Goal: Task Accomplishment & Management: Complete application form

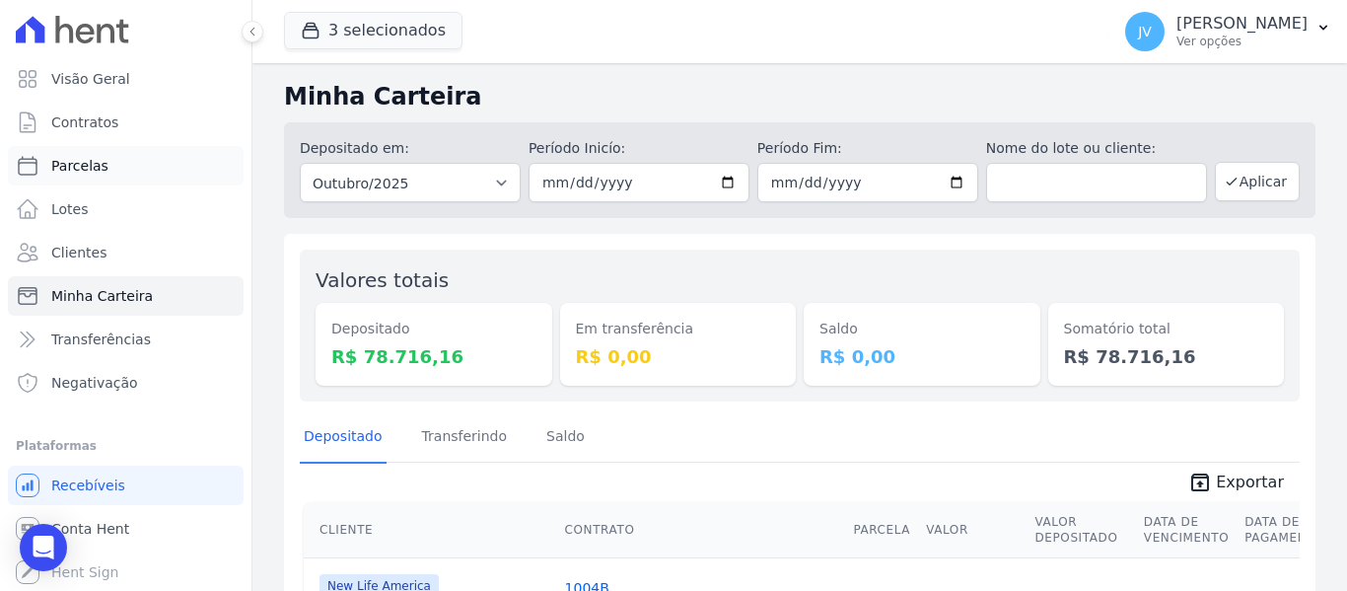
click at [101, 152] on link "Parcelas" at bounding box center [126, 165] width 236 height 39
select select
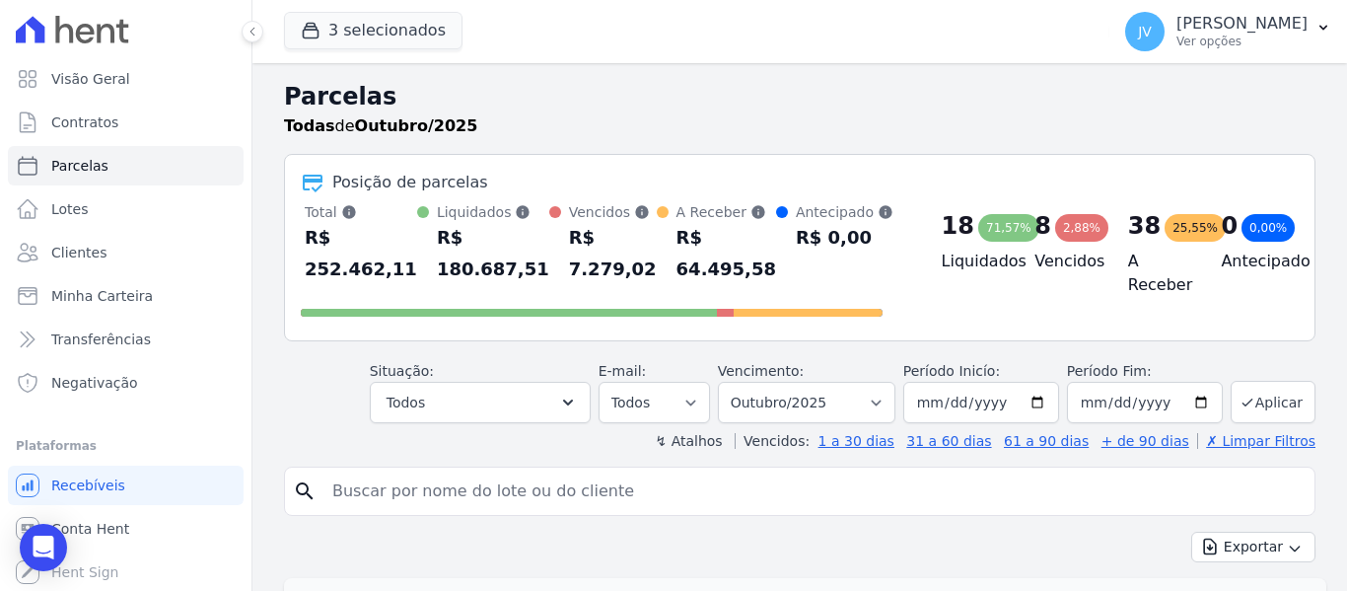
click at [468, 493] on input "search" at bounding box center [813, 490] width 986 height 39
type input "ednaldo"
select select
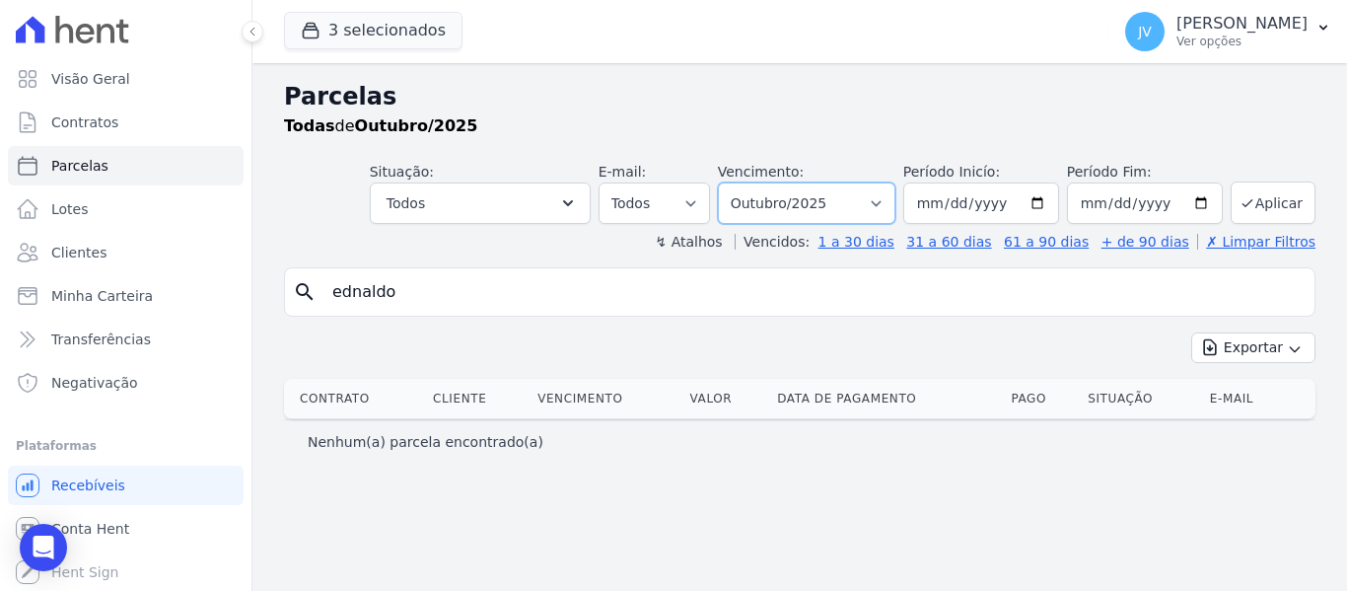
click at [873, 190] on select "[GEOGRAPHIC_DATA] por período ──────── Todos os meses Setembro/2022 Outubro/202…" at bounding box center [807, 202] width 178 height 41
select select "11/2022"
click at [746, 182] on select "[GEOGRAPHIC_DATA] por período ──────── Todos os meses Setembro/2022 Outubro/202…" at bounding box center [807, 202] width 178 height 41
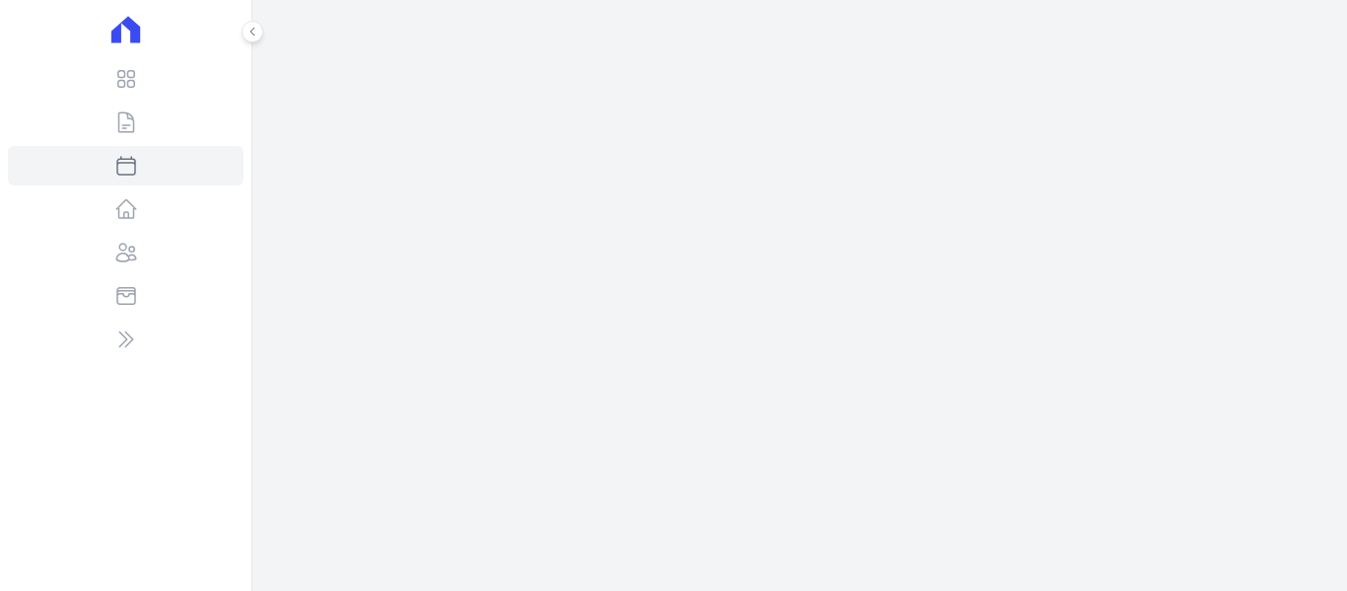
select select
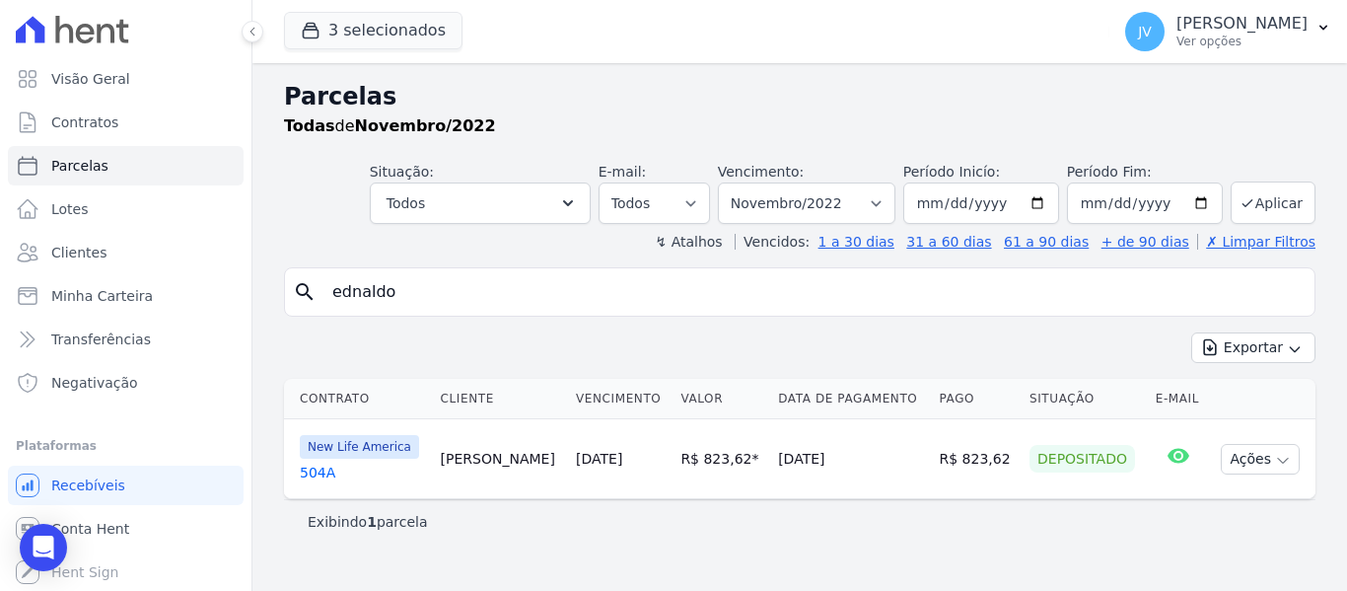
click at [607, 463] on link "10/11/2022" at bounding box center [599, 459] width 46 height 16
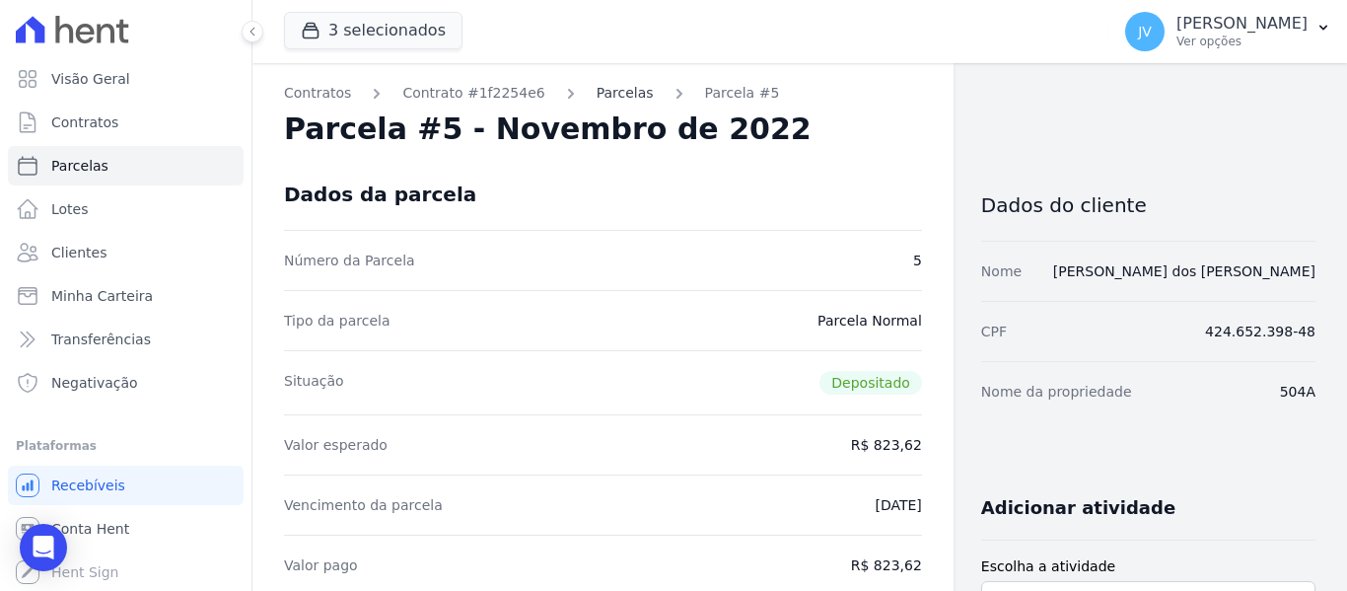
click at [597, 97] on link "Parcelas" at bounding box center [625, 93] width 57 height 21
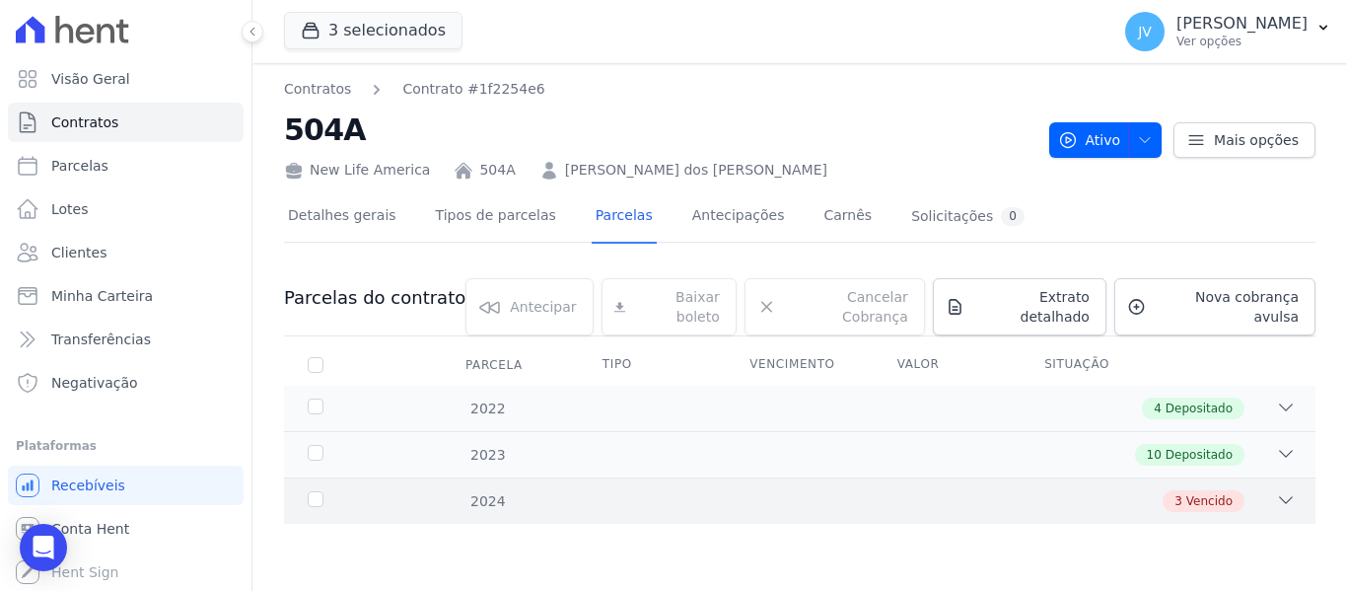
click at [601, 490] on div "3 Vencido" at bounding box center [849, 501] width 891 height 22
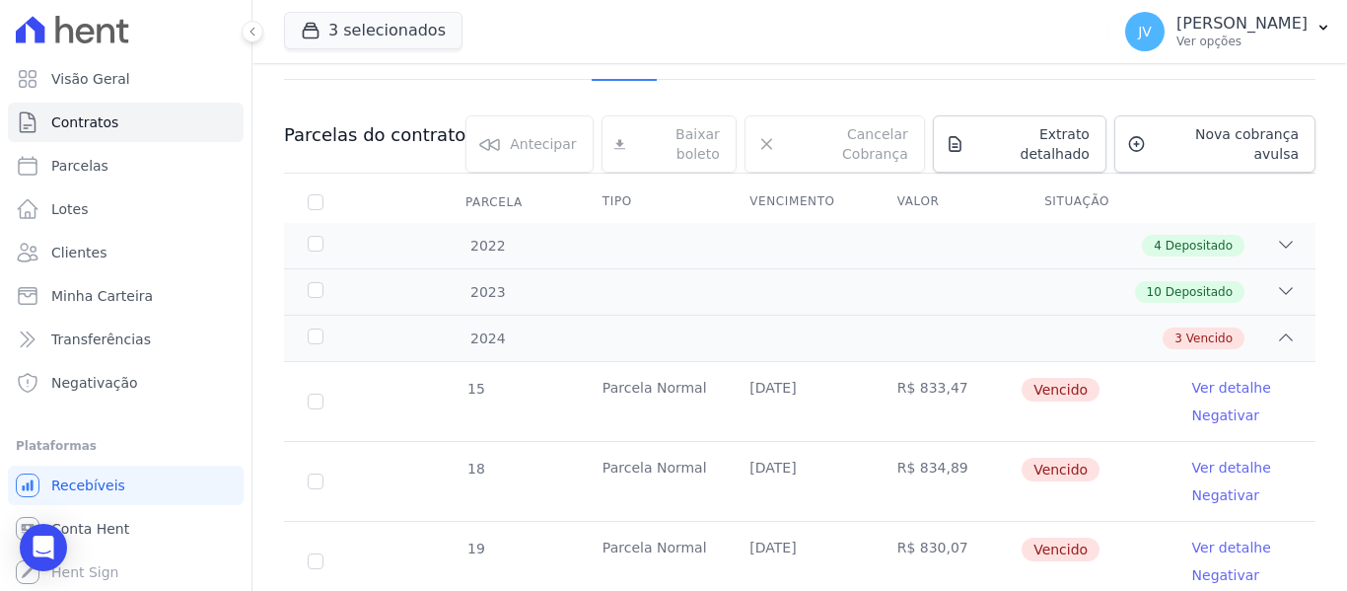
scroll to position [197, 0]
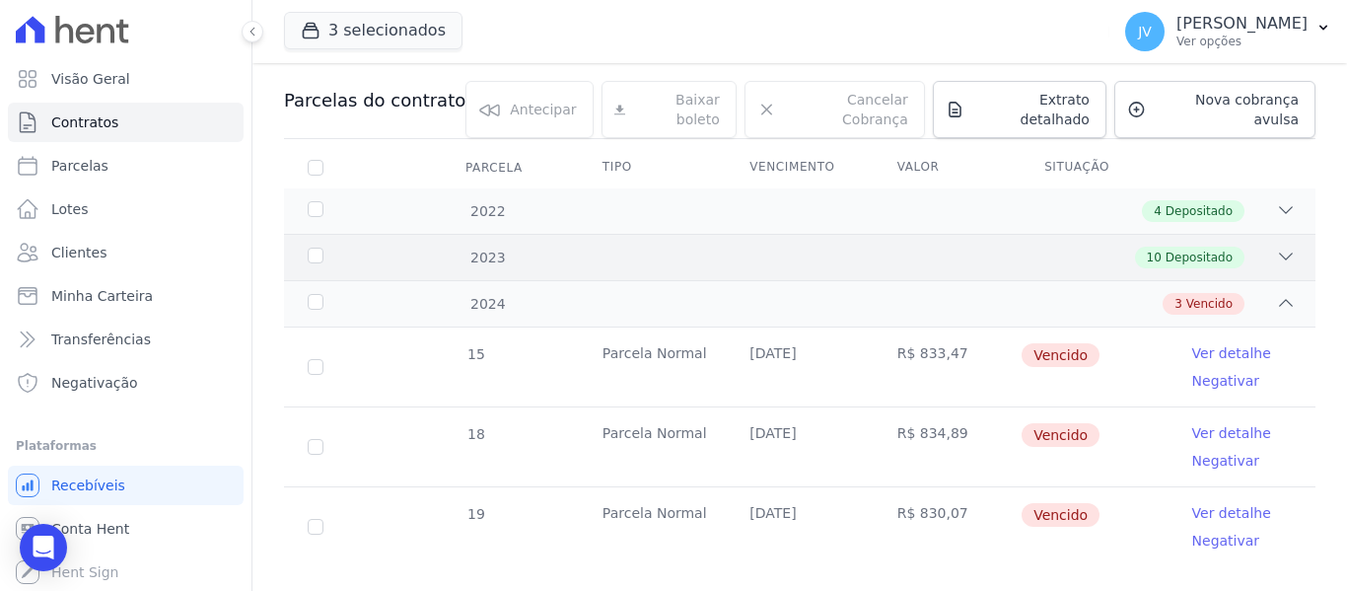
click at [685, 249] on div "10 Depositado" at bounding box center [849, 258] width 891 height 22
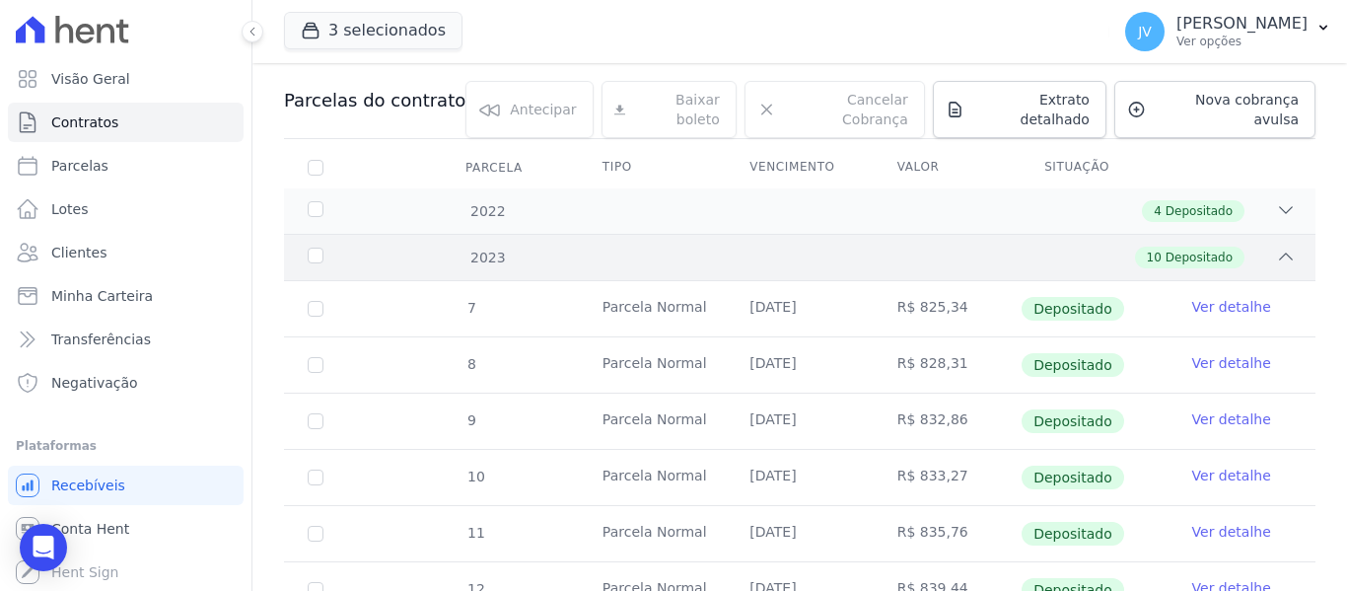
click at [685, 249] on div "10 Depositado" at bounding box center [849, 258] width 891 height 22
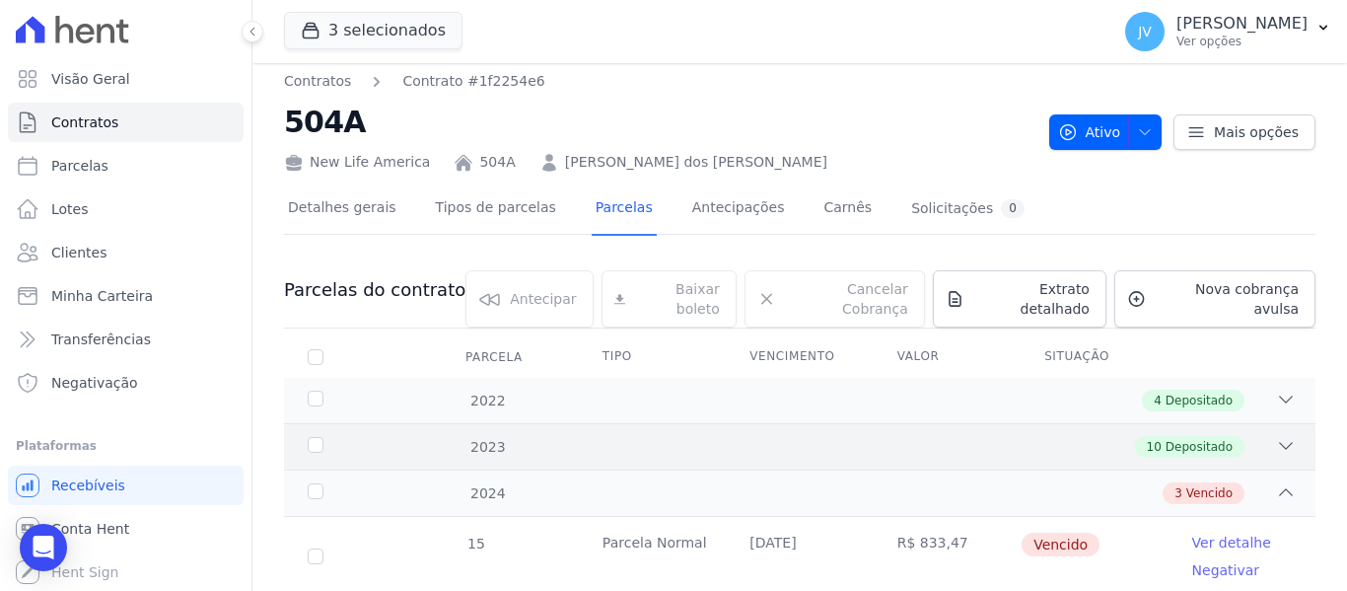
scroll to position [0, 0]
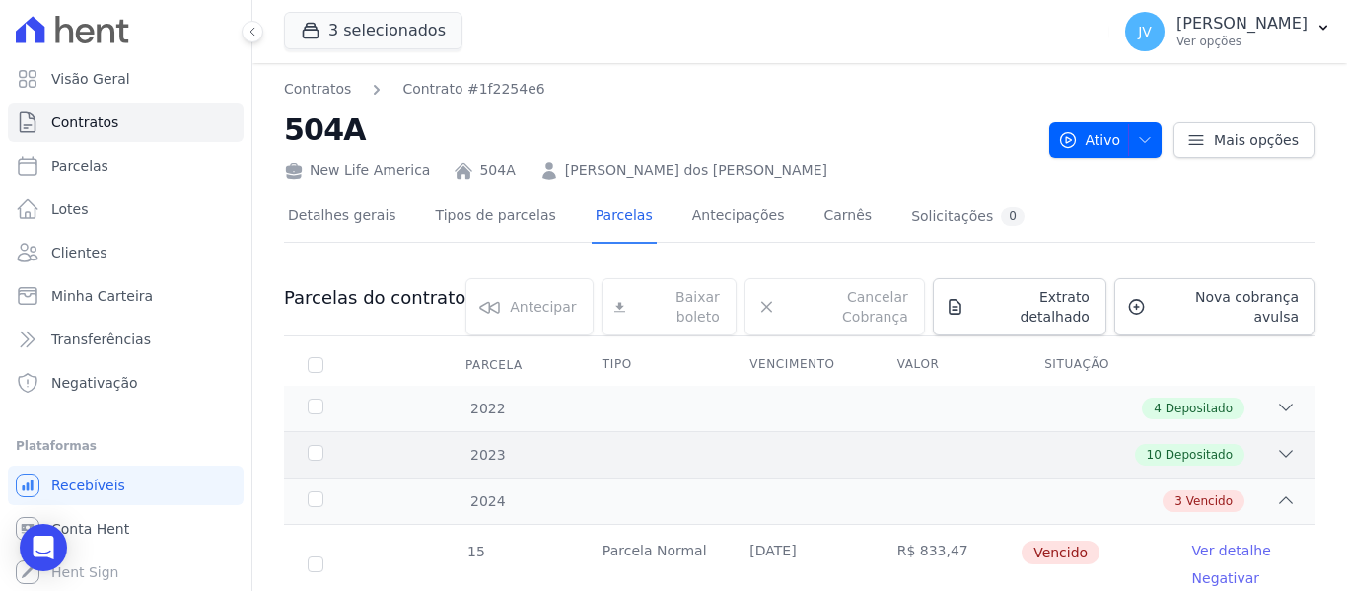
click at [601, 431] on div "2023 10 Depositado" at bounding box center [799, 454] width 1031 height 46
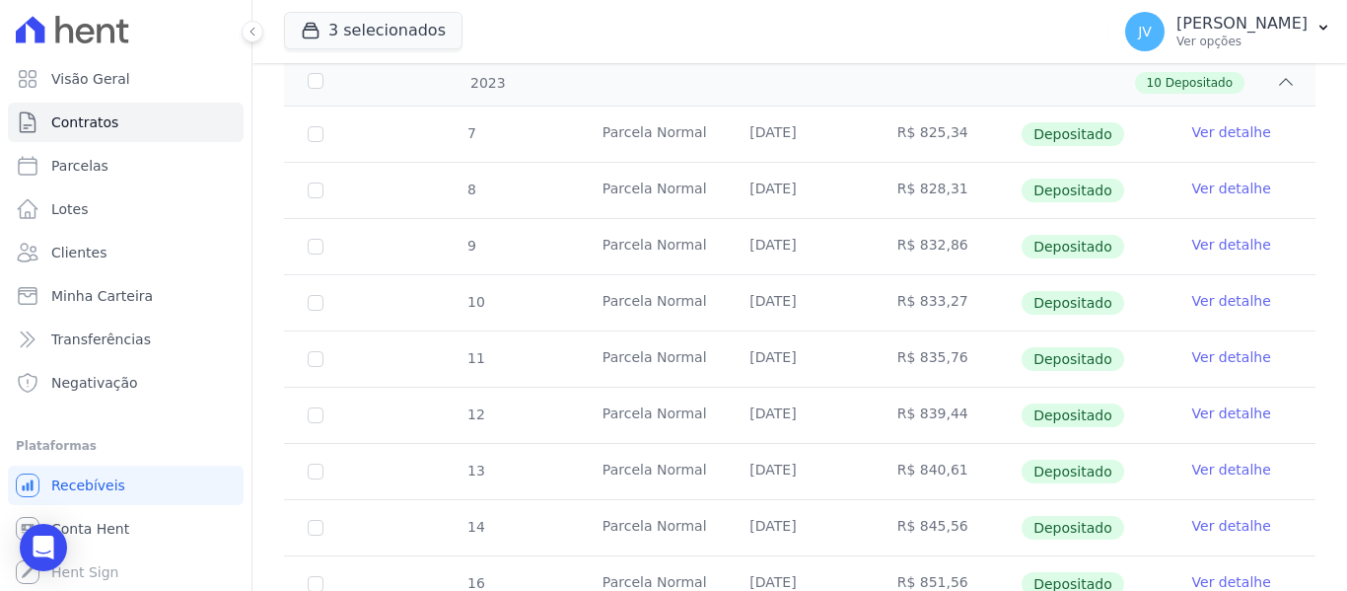
scroll to position [285, 0]
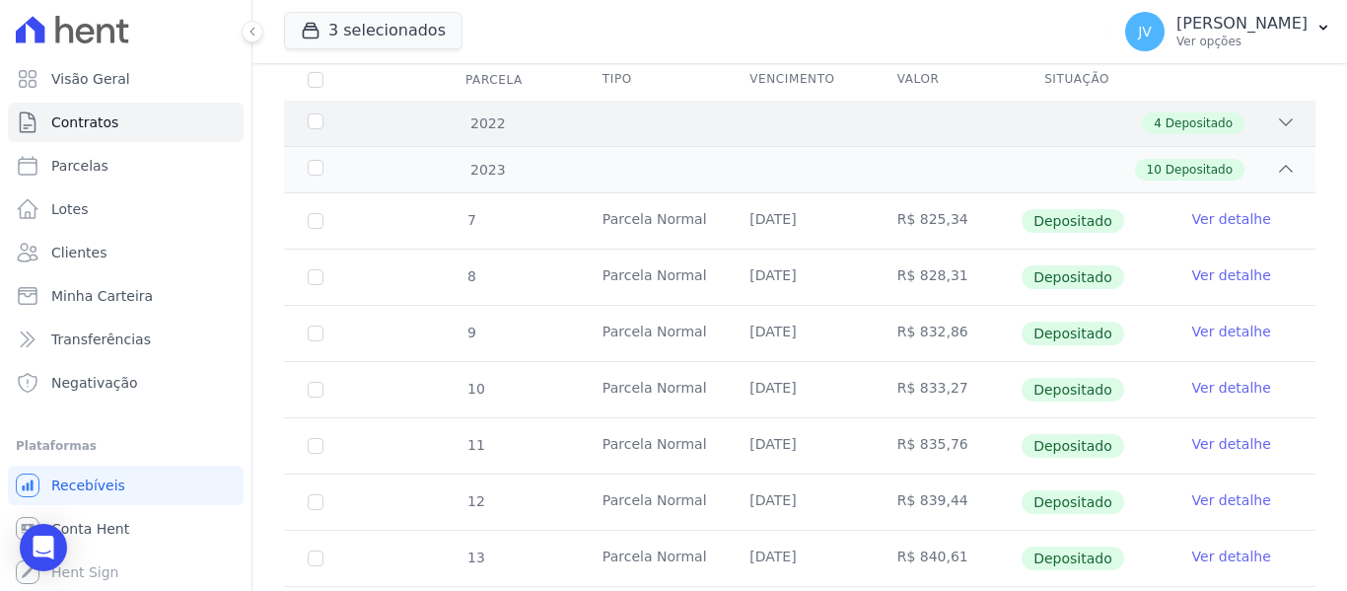
click at [756, 115] on div "4 Depositado" at bounding box center [849, 123] width 891 height 22
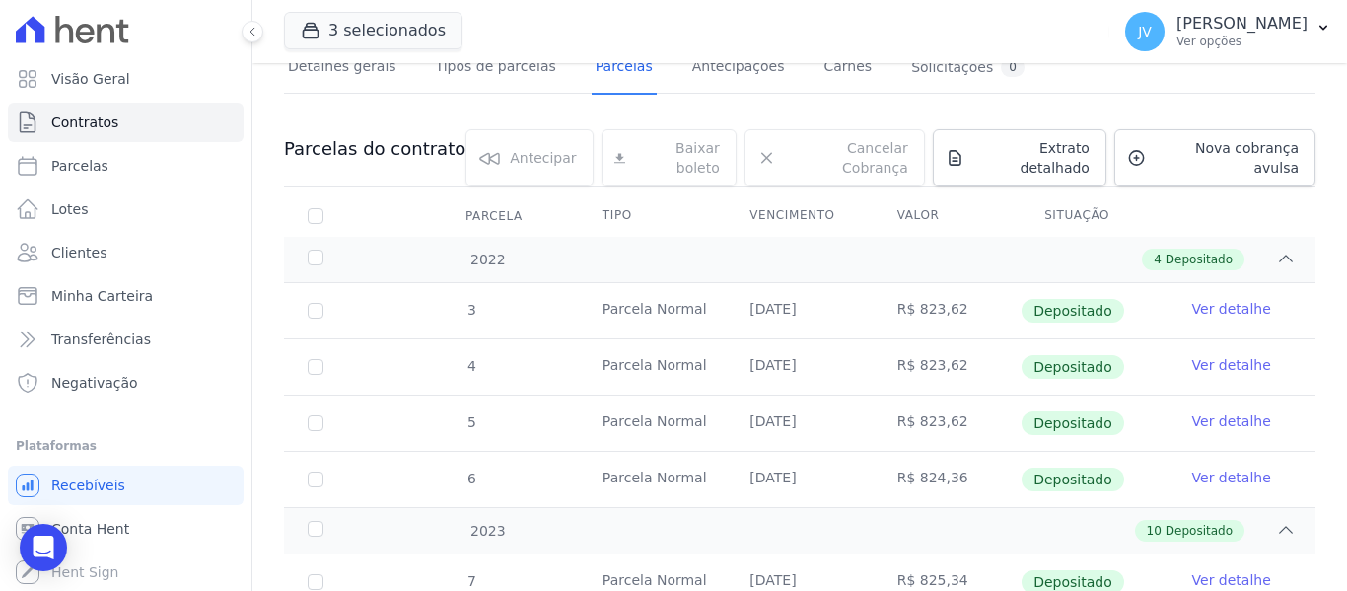
scroll to position [115, 0]
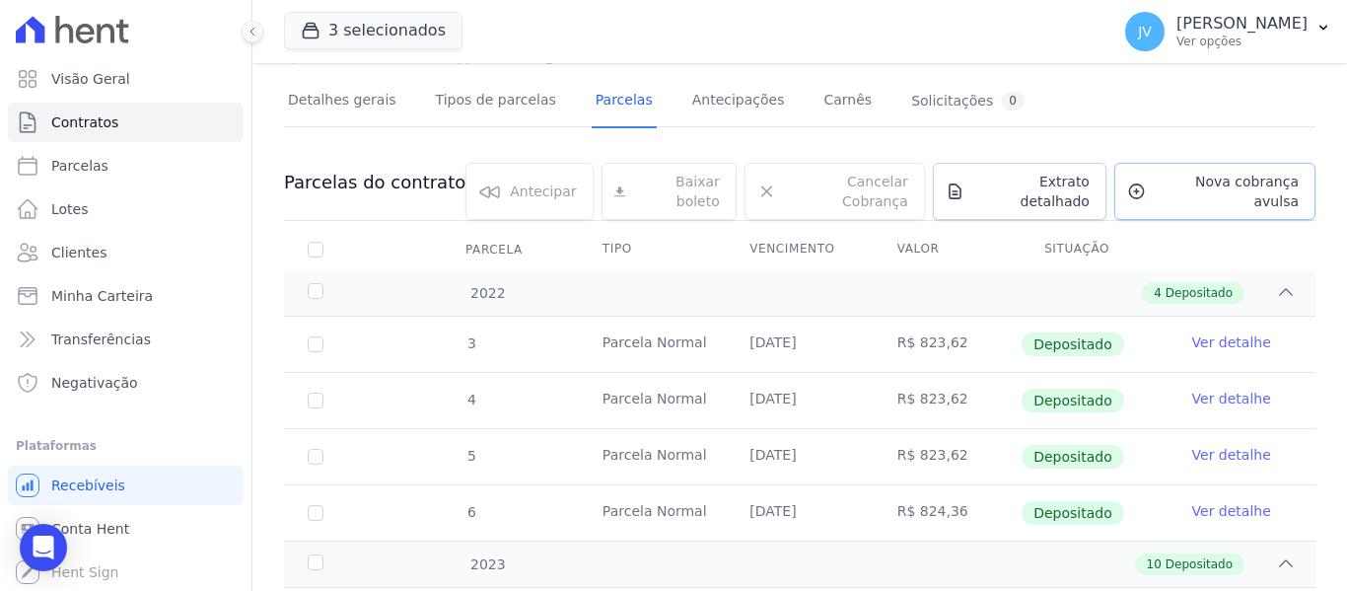
click at [1172, 201] on link "Nova cobrança avulsa" at bounding box center [1214, 191] width 201 height 57
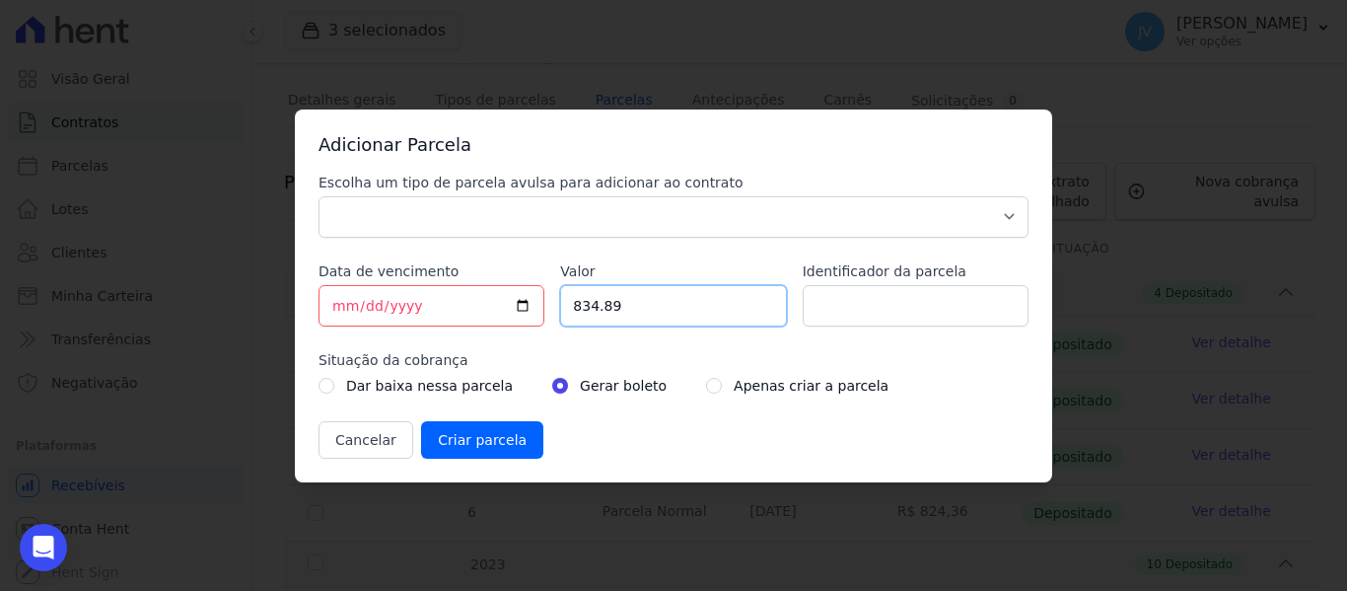
drag, startPoint x: 661, startPoint y: 308, endPoint x: 555, endPoint y: 306, distance: 105.5
click at [564, 306] on input "834.89" at bounding box center [673, 305] width 226 height 41
paste input "1.66836"
drag, startPoint x: 583, startPoint y: 310, endPoint x: 573, endPoint y: 320, distance: 14.7
click at [582, 310] on input "1.66836" at bounding box center [673, 305] width 226 height 41
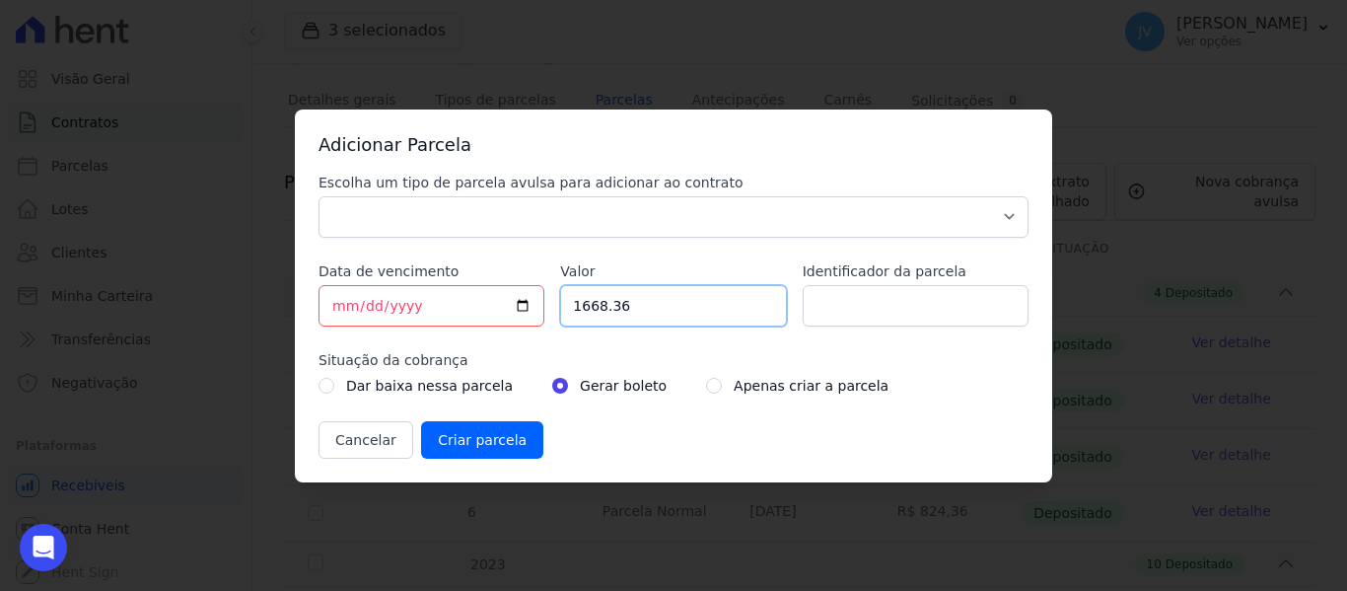
type input "1668.36"
click at [342, 301] on input "[DATE]" at bounding box center [432, 305] width 226 height 41
type input "2025-10-15"
click at [511, 230] on select "Parcela Normal Sinal Caução Intercalada Chaves Pré Chaves Pós Chaves Taxas Quit…" at bounding box center [674, 216] width 710 height 41
select select "discharge"
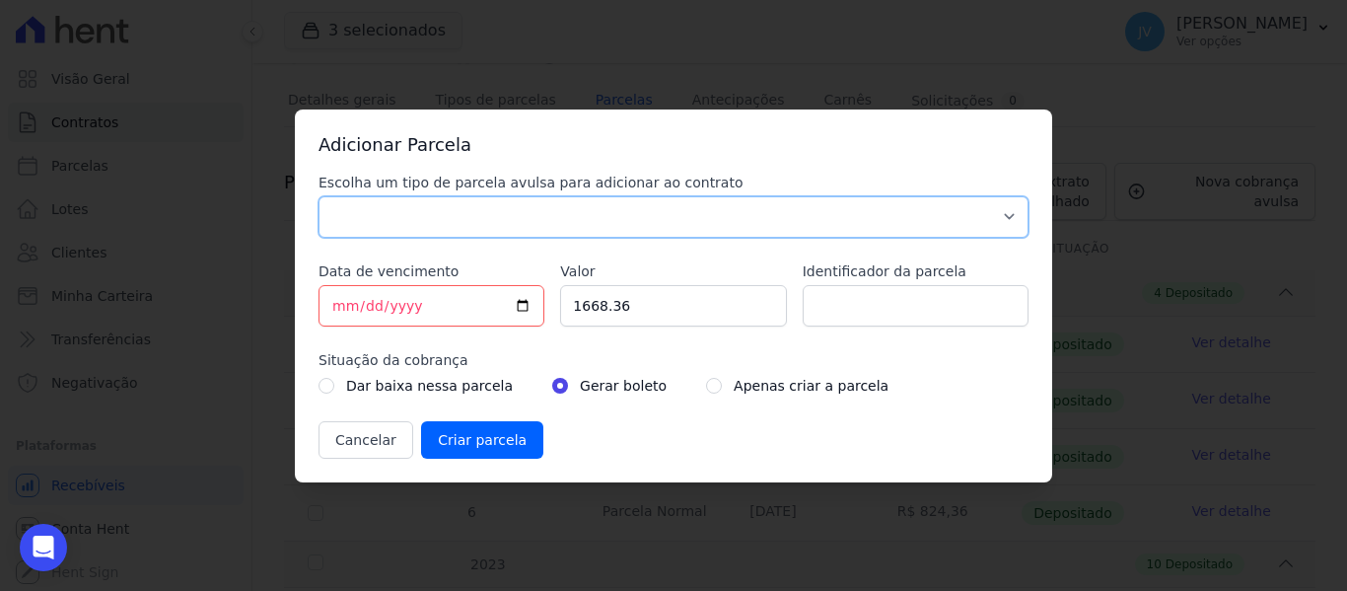
click at [319, 196] on select "Parcela Normal Sinal Caução Intercalada Chaves Pré Chaves Pós Chaves Taxas Quit…" at bounding box center [674, 216] width 710 height 41
click at [465, 439] on input "Criar parcela" at bounding box center [482, 439] width 122 height 37
